Goal: Find contact information: Find contact information

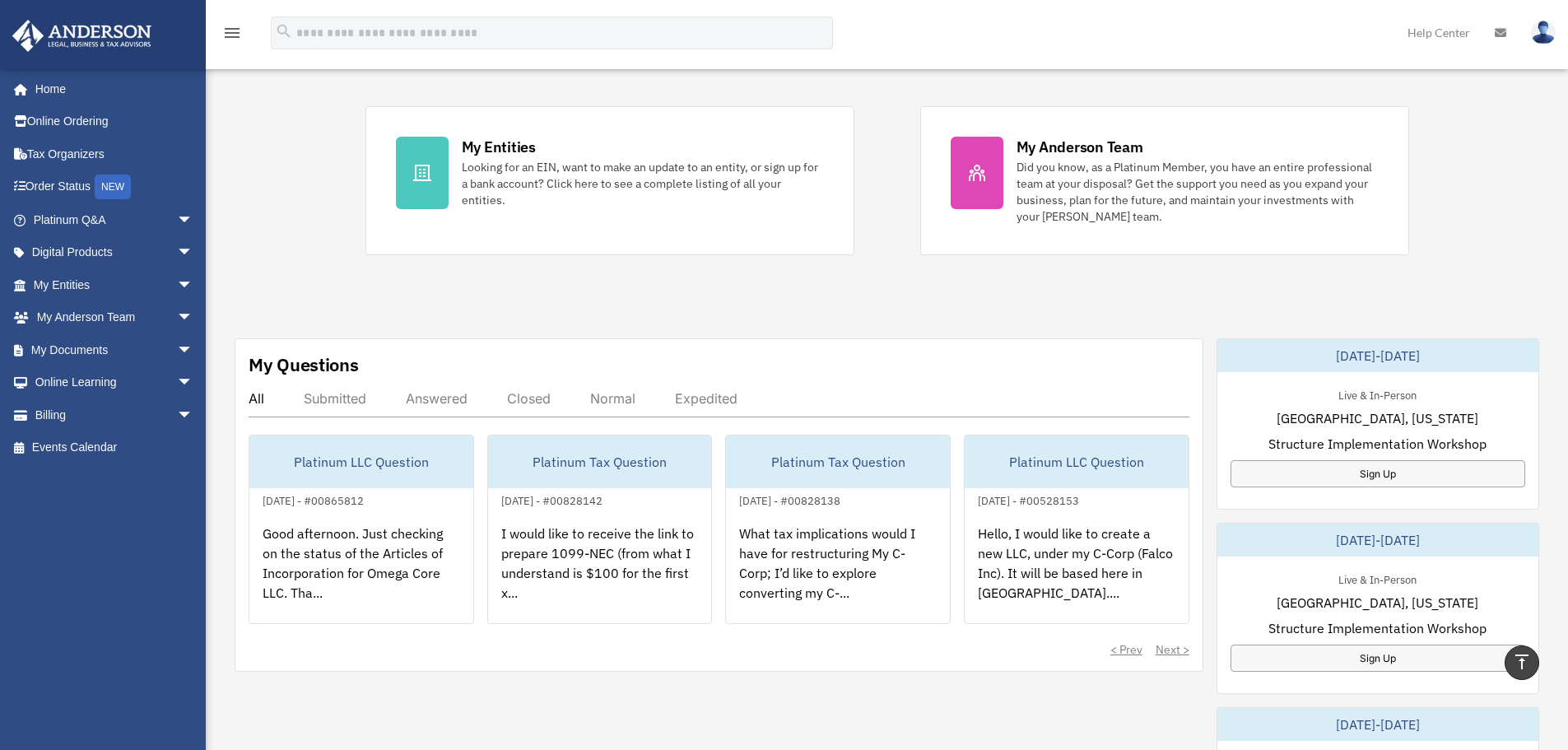
scroll to position [164, 0]
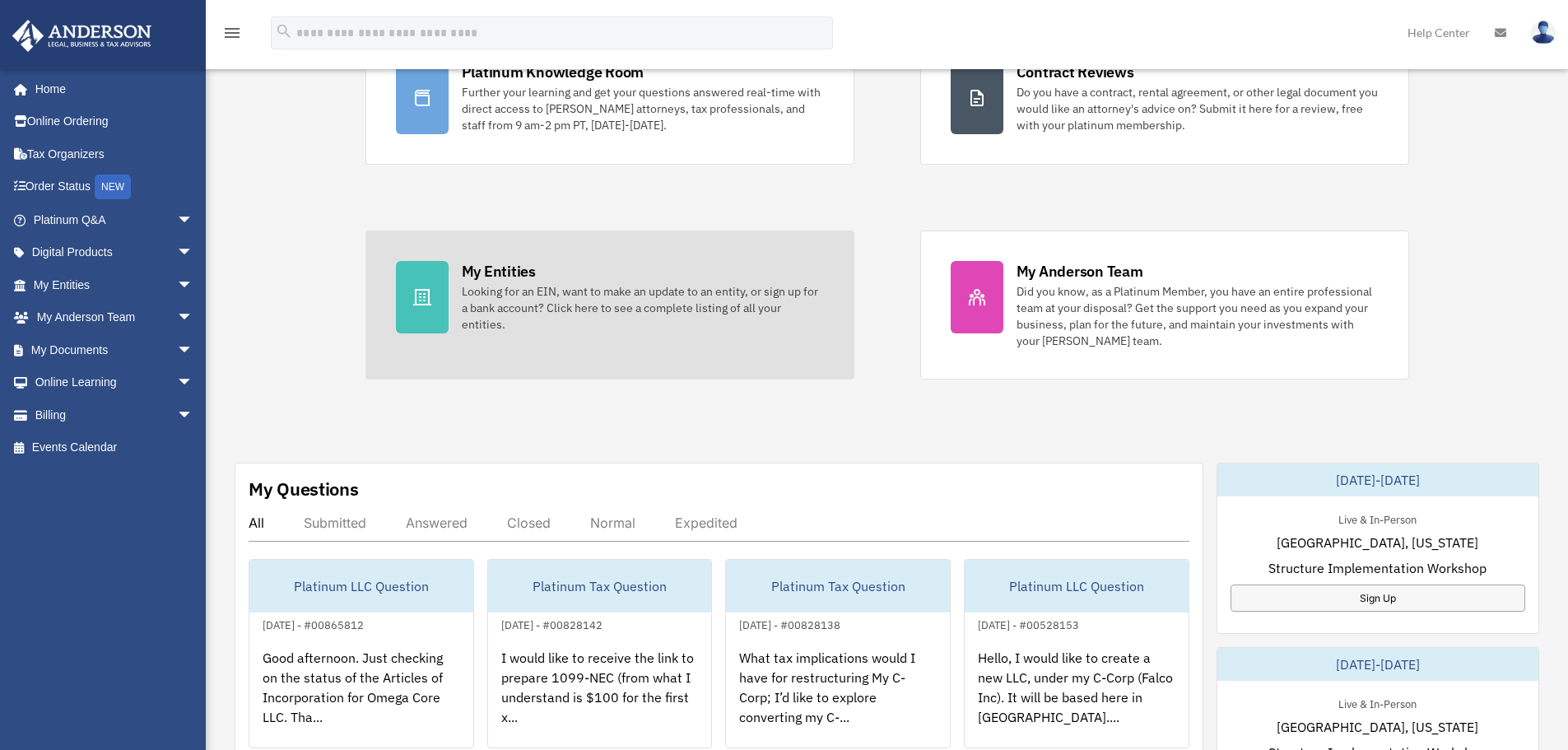
click at [550, 277] on div "My Entities Looking for an EIN, want to make an update to an entity, or sign up…" at bounding box center [643, 297] width 362 height 71
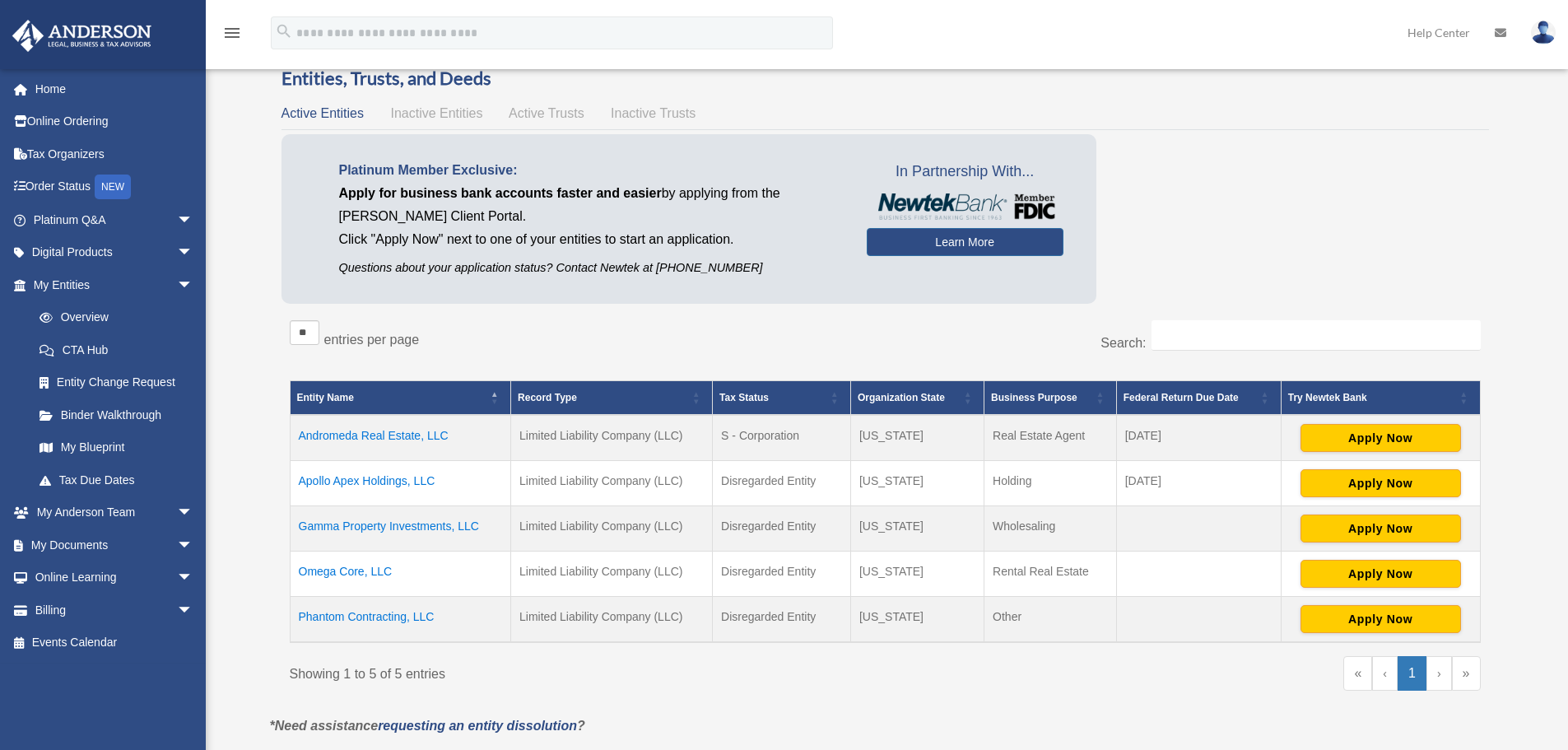
scroll to position [83, 0]
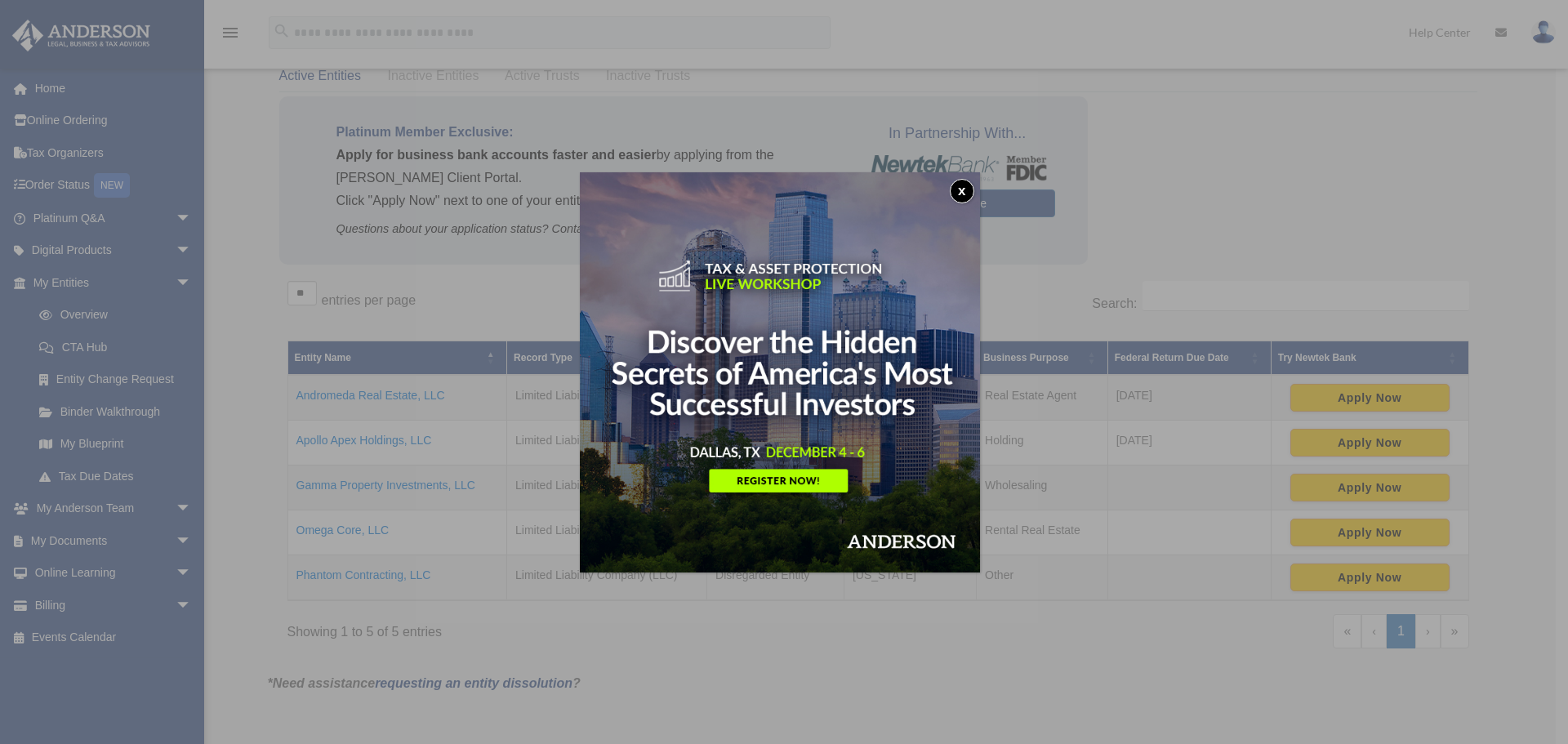
click at [960, 195] on button "x" at bounding box center [962, 191] width 24 height 24
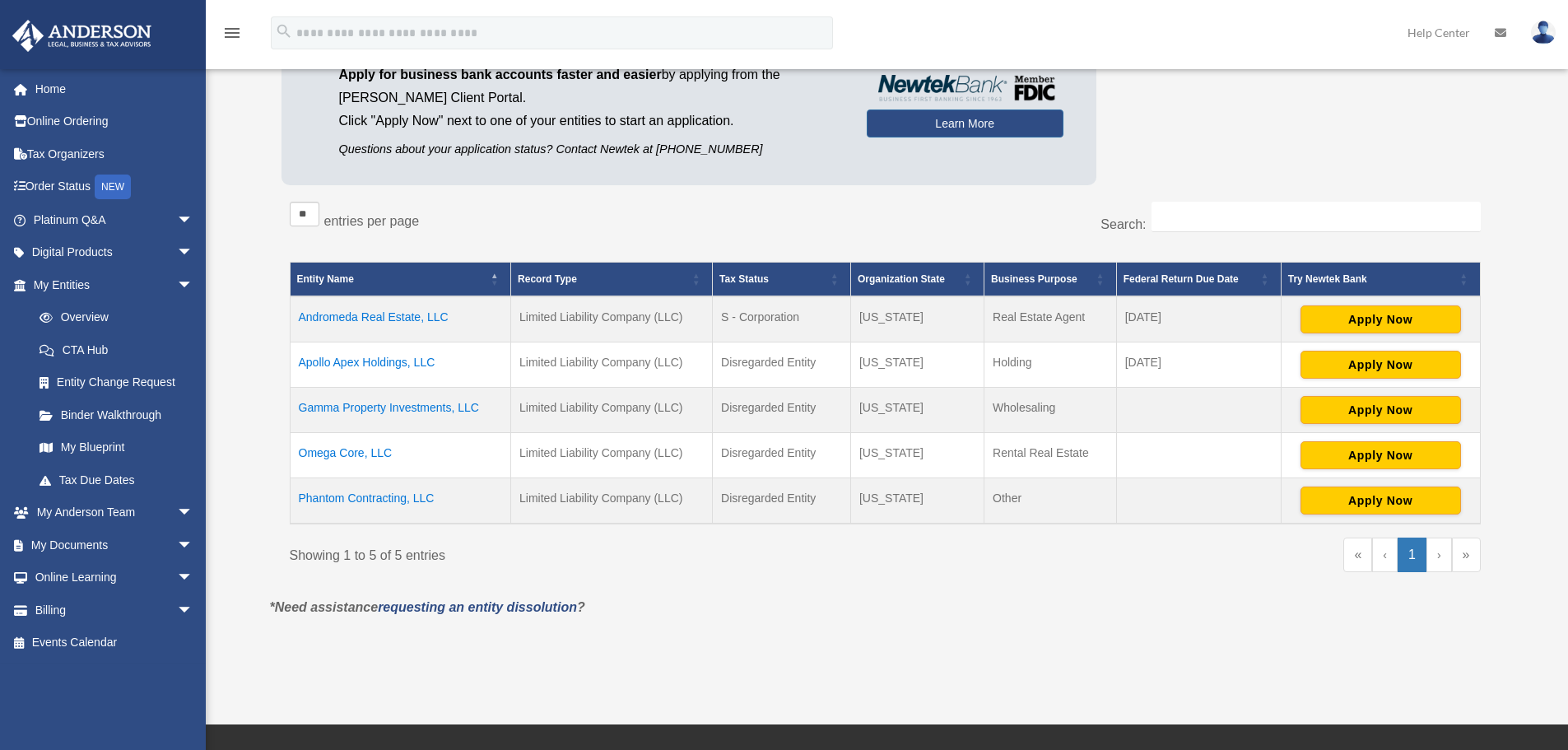
scroll to position [164, 0]
click at [366, 499] on td "Phantom Contracting, LLC" at bounding box center [400, 500] width 222 height 46
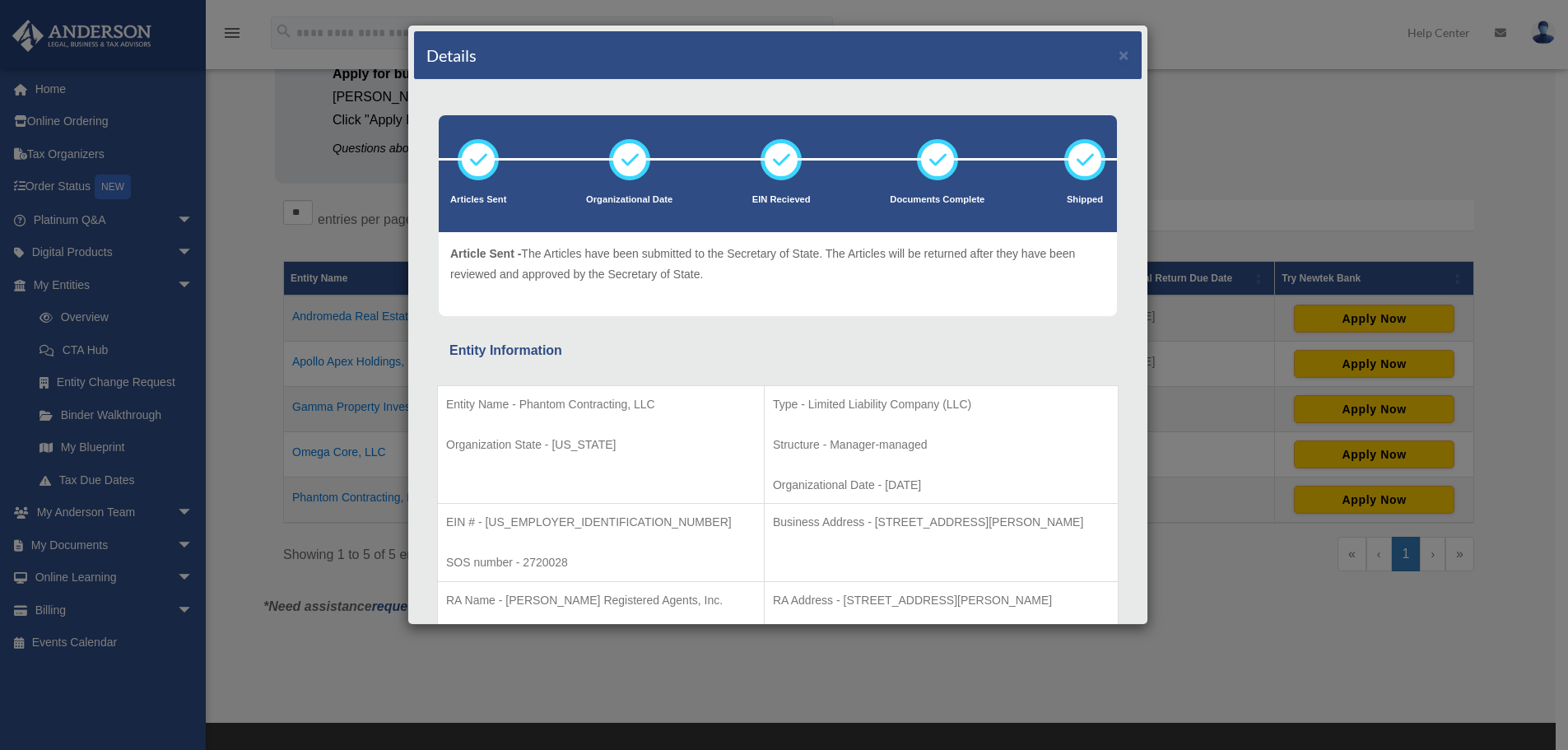
scroll to position [0, 0]
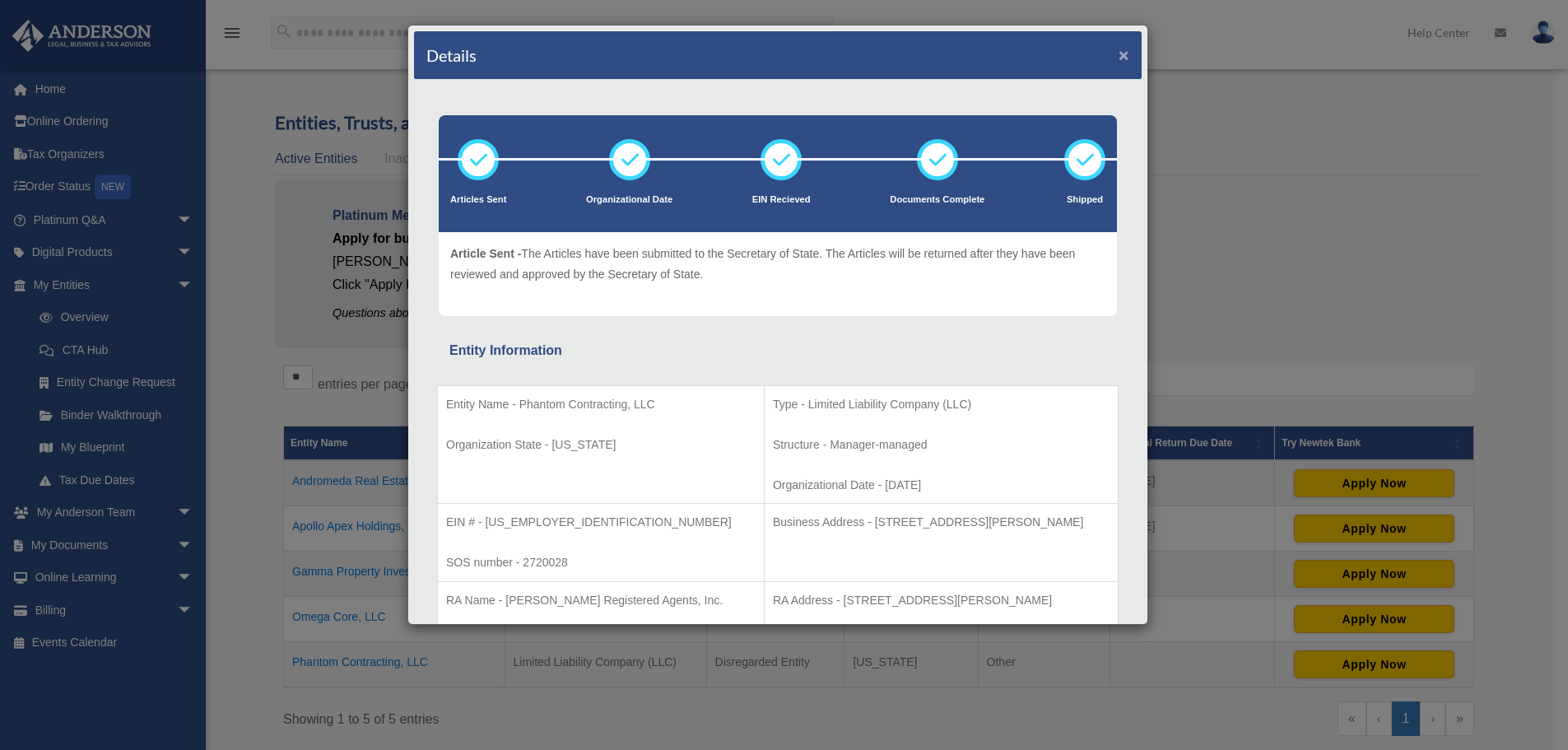
click at [1118, 57] on button "×" at bounding box center [1124, 55] width 10 height 17
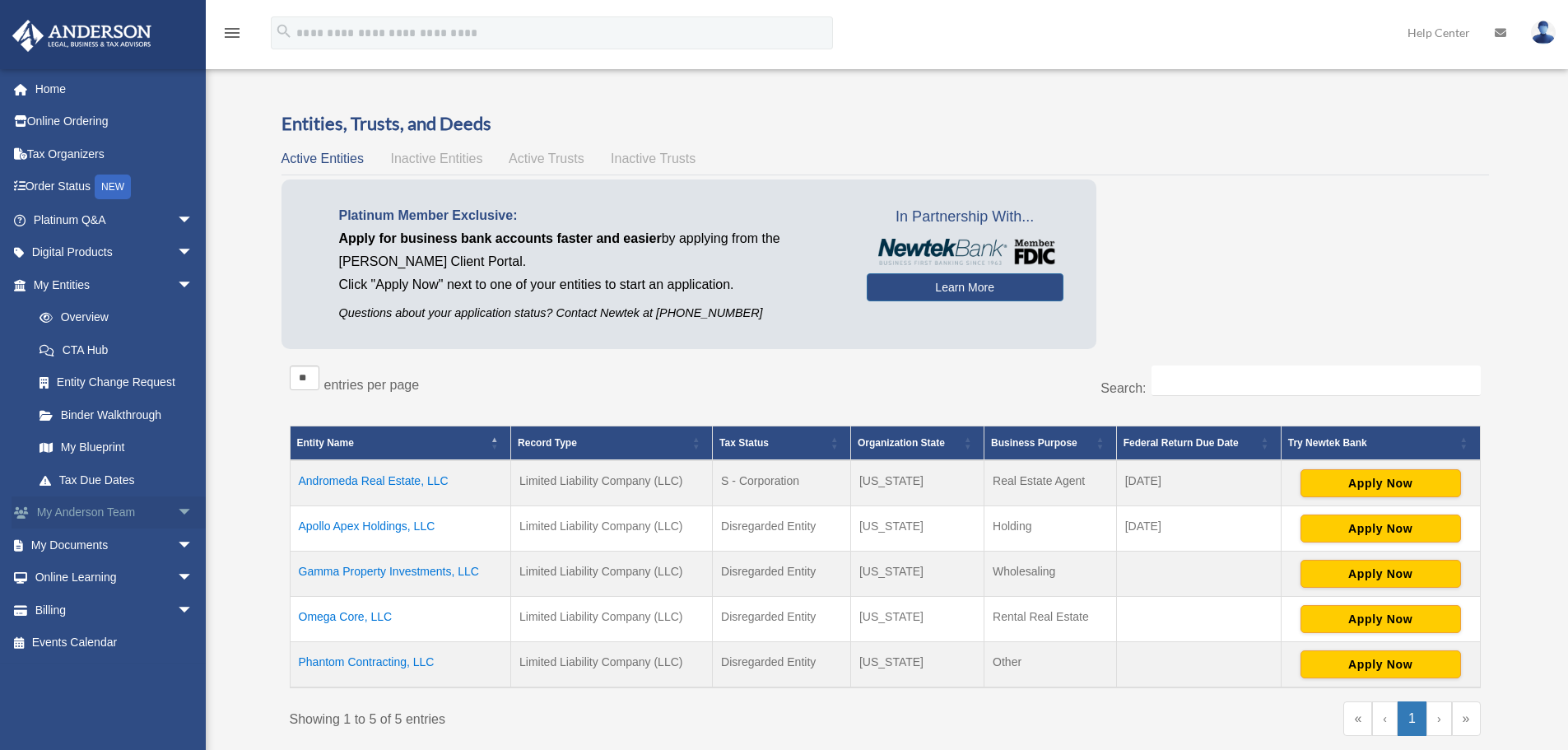
click at [122, 522] on link "My Anderson Team arrow_drop_down" at bounding box center [115, 513] width 207 height 33
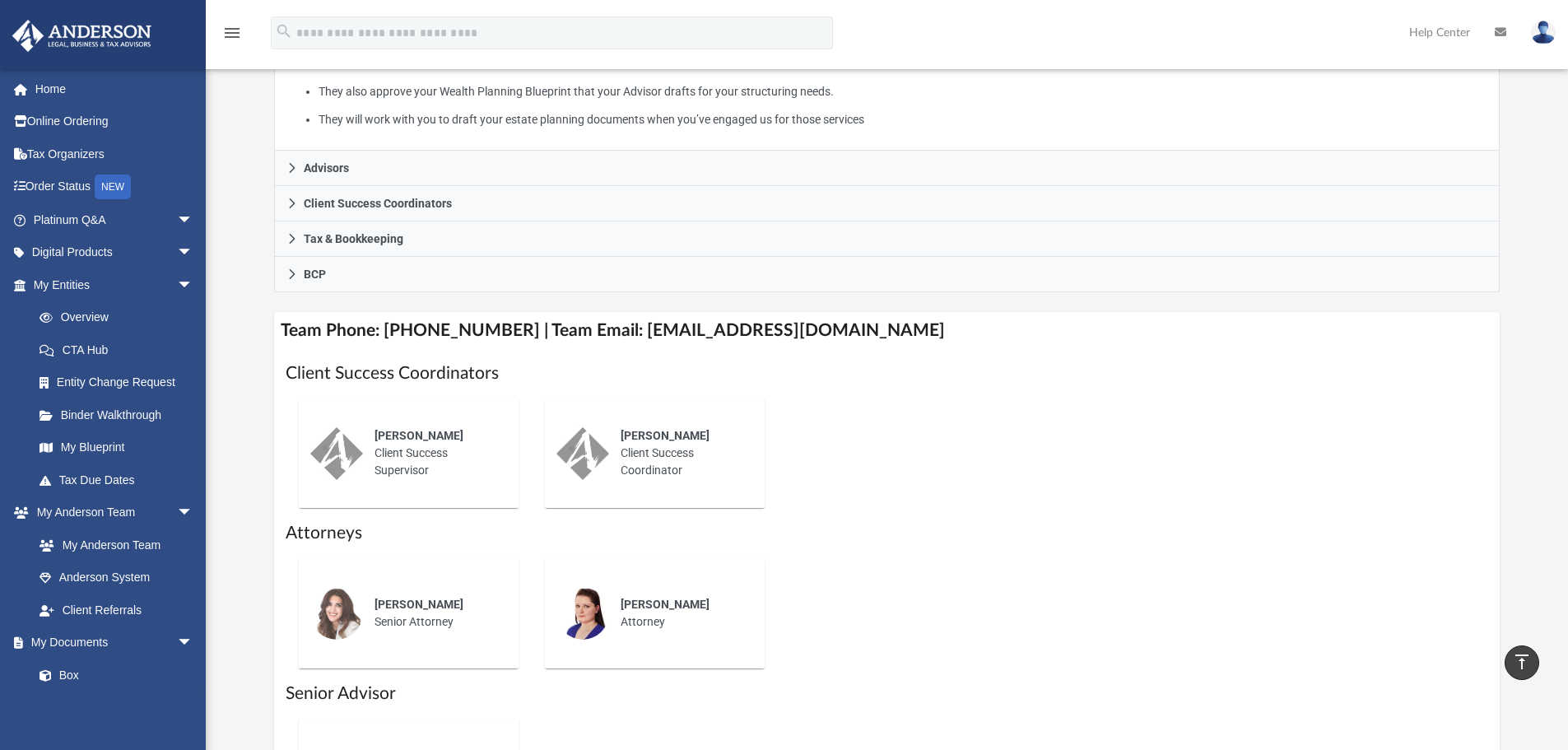
scroll to position [330, 0]
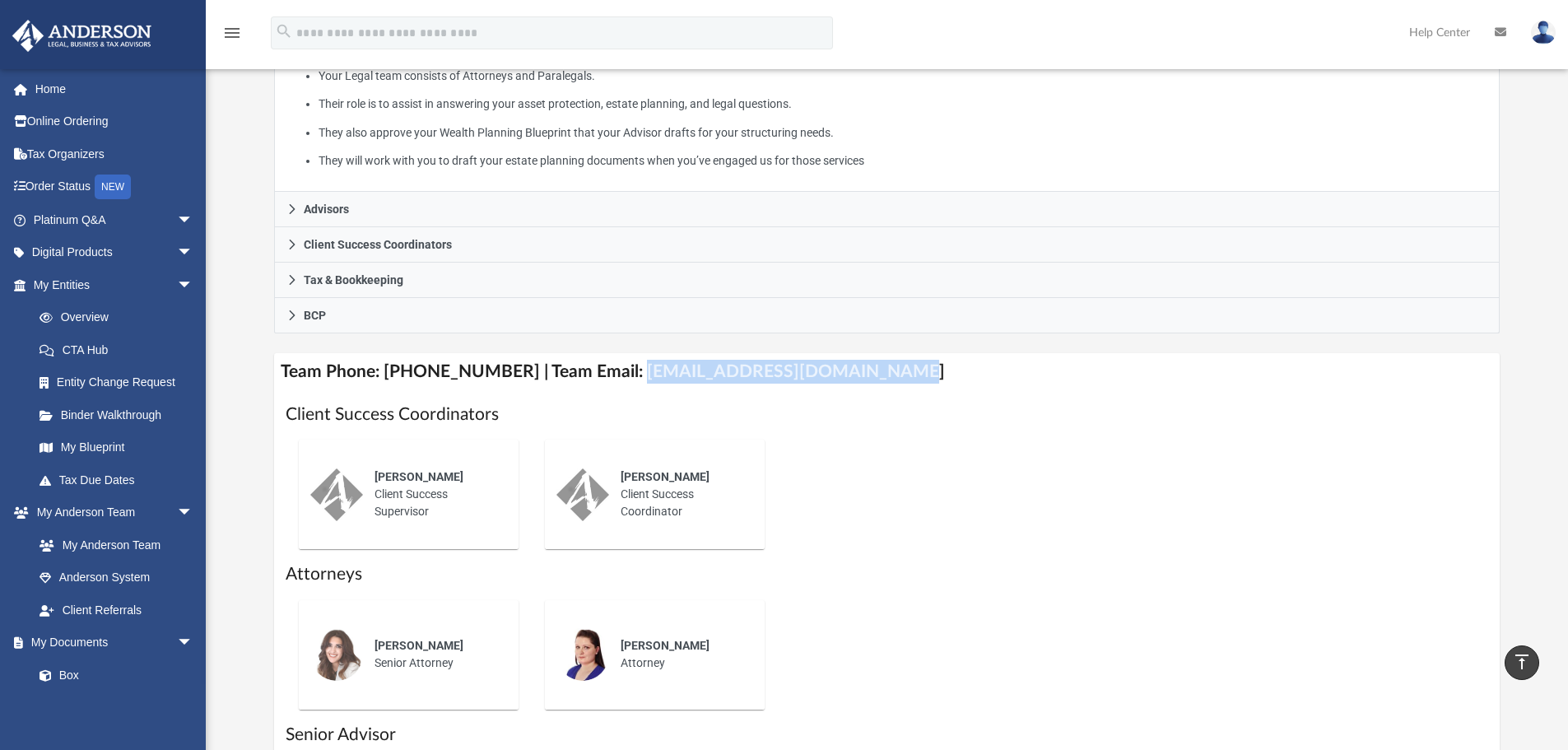
drag, startPoint x: 611, startPoint y: 371, endPoint x: 899, endPoint y: 369, distance: 288.0
click at [899, 369] on h4 "Team Phone: [PHONE_NUMBER] | Team Email: [EMAIL_ADDRESS][DOMAIN_NAME]" at bounding box center [887, 372] width 1226 height 37
copy h4 "[EMAIL_ADDRESS][DOMAIN_NAME]"
